Goal: Task Accomplishment & Management: Manage account settings

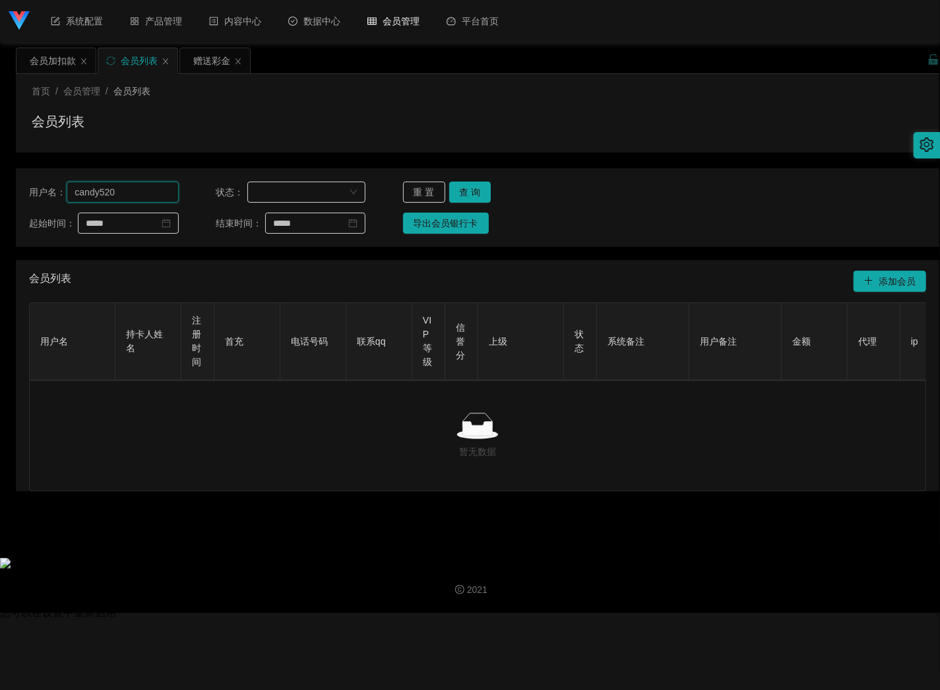
click at [136, 193] on input "candy520" at bounding box center [123, 191] width 112 height 21
paste input "Rebecca0"
type input "Rebecca00"
click at [480, 190] on button "查 询" at bounding box center [470, 191] width 42 height 21
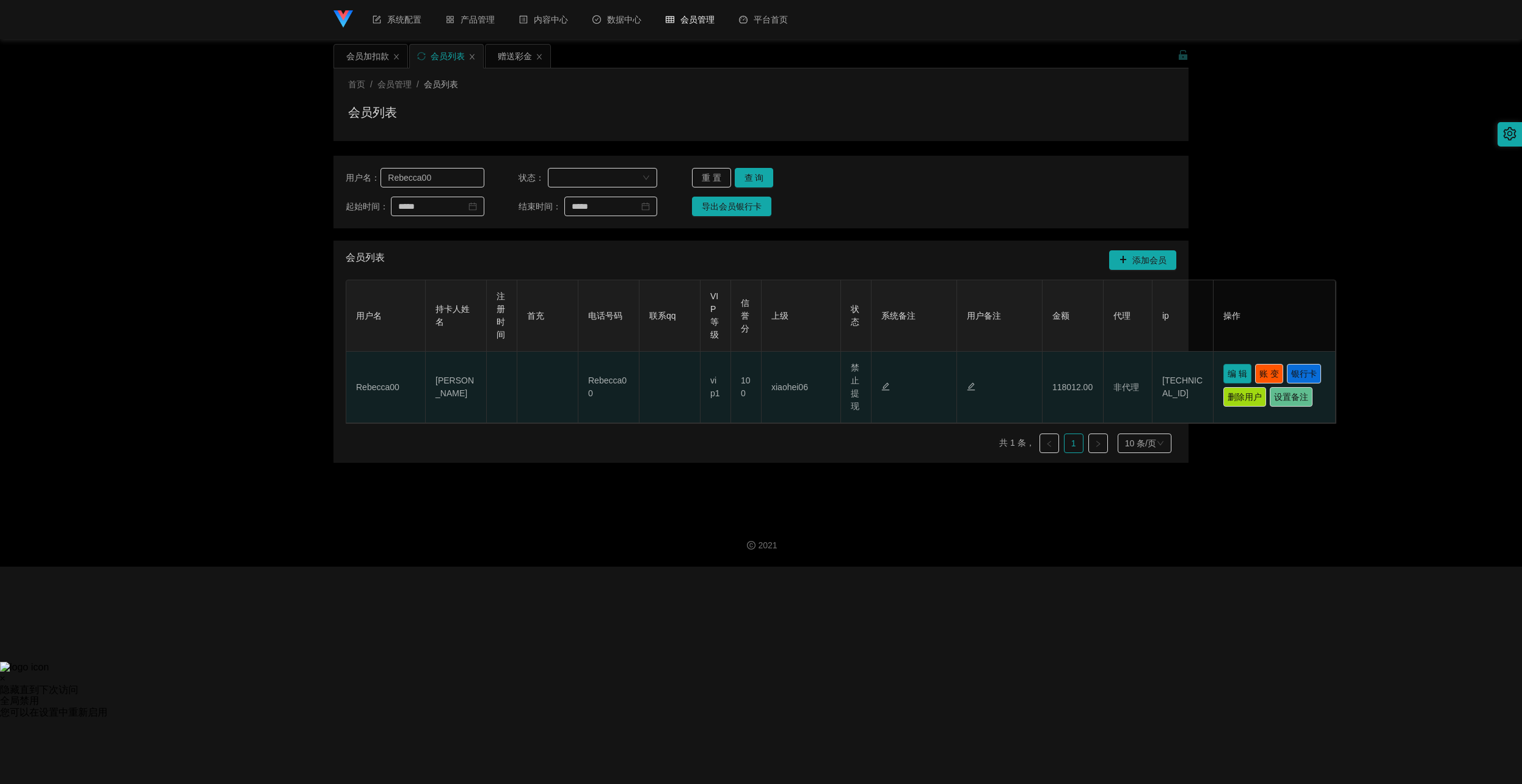
click at [870, 377] on button "编 辑" at bounding box center [1238, 373] width 28 height 19
type input "Rebecca00"
type input "[PERSON_NAME]"
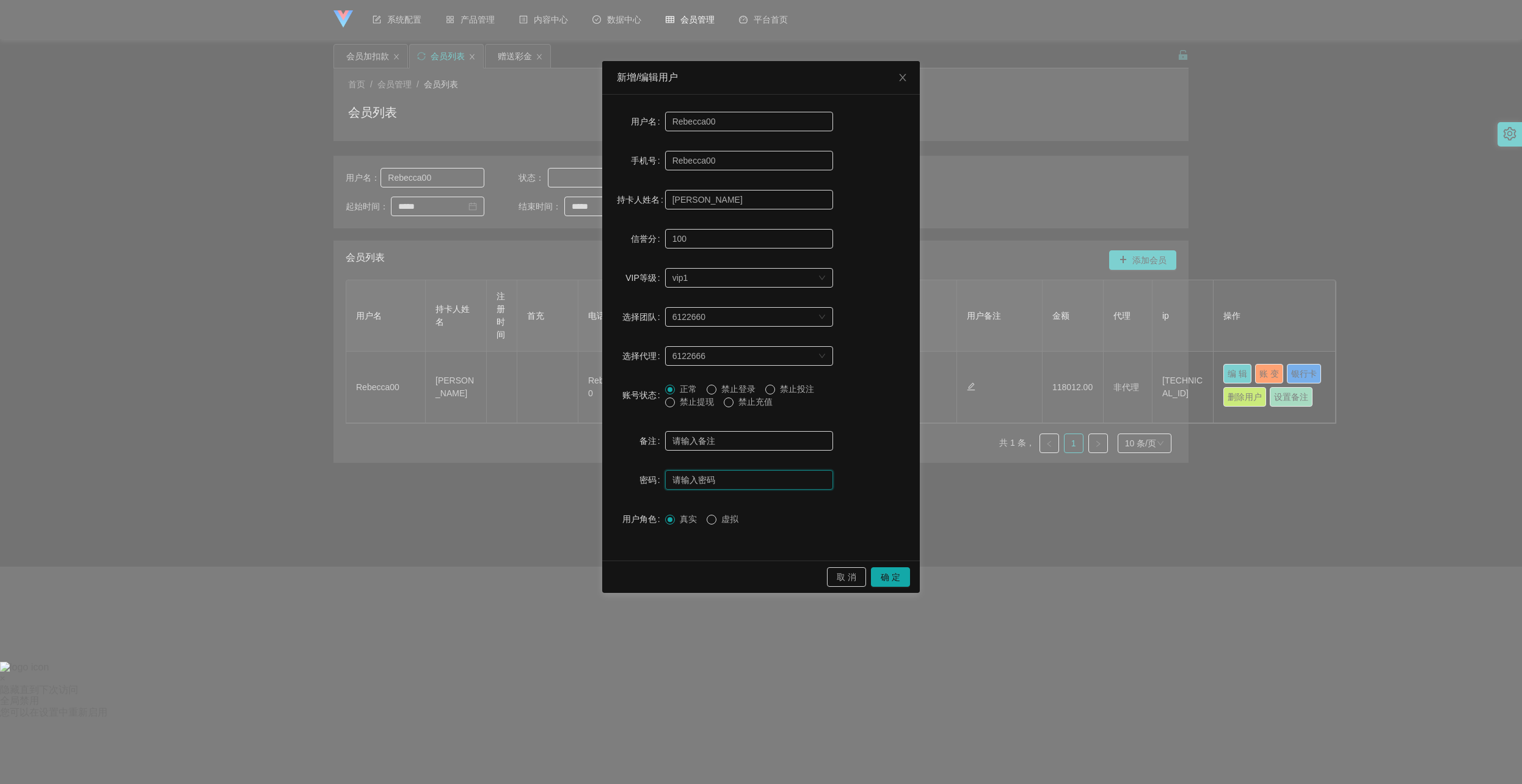
click at [691, 484] on input "text" at bounding box center [749, 479] width 168 height 19
paste input "123456"
type input "123456"
click at [870, 576] on button "确 定" at bounding box center [891, 577] width 39 height 19
